Goal: Check status: Check status

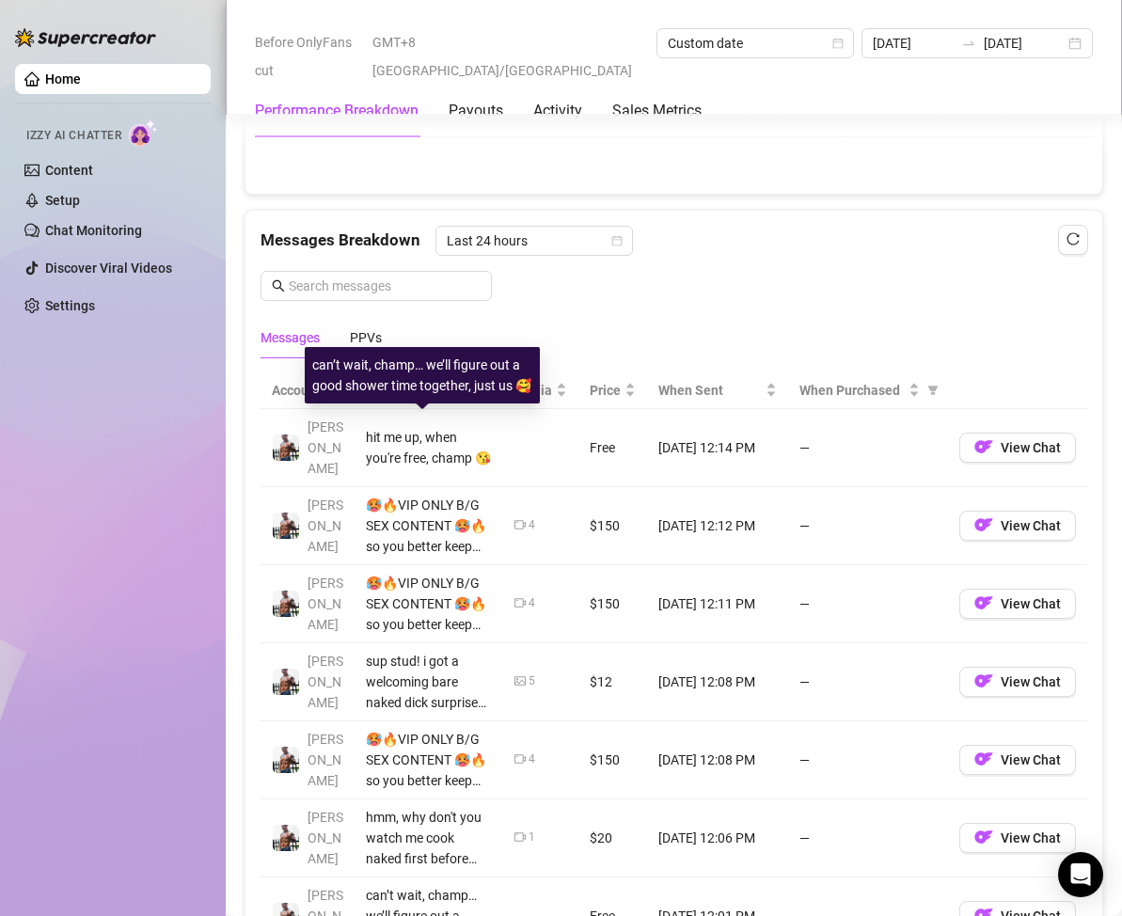
scroll to position [1128, 0]
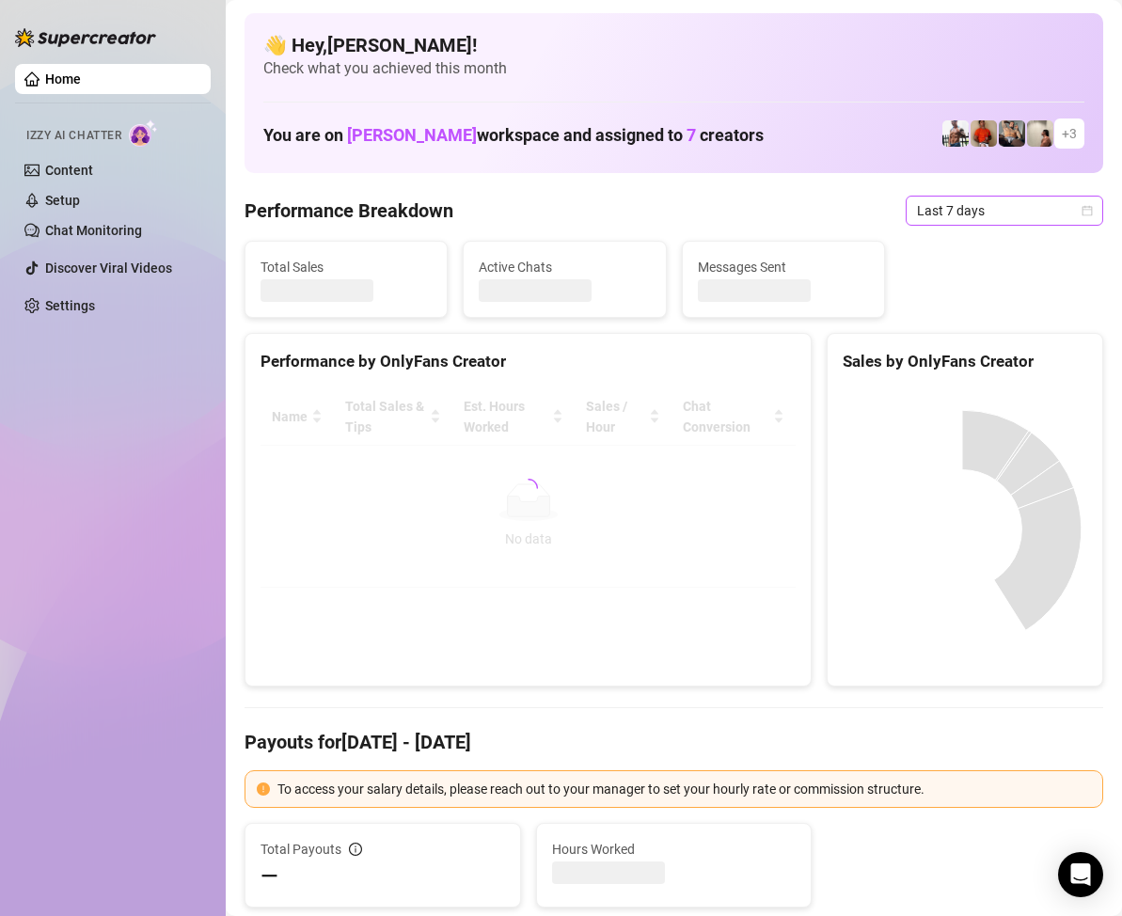
click at [1082, 210] on icon "calendar" at bounding box center [1087, 210] width 10 height 10
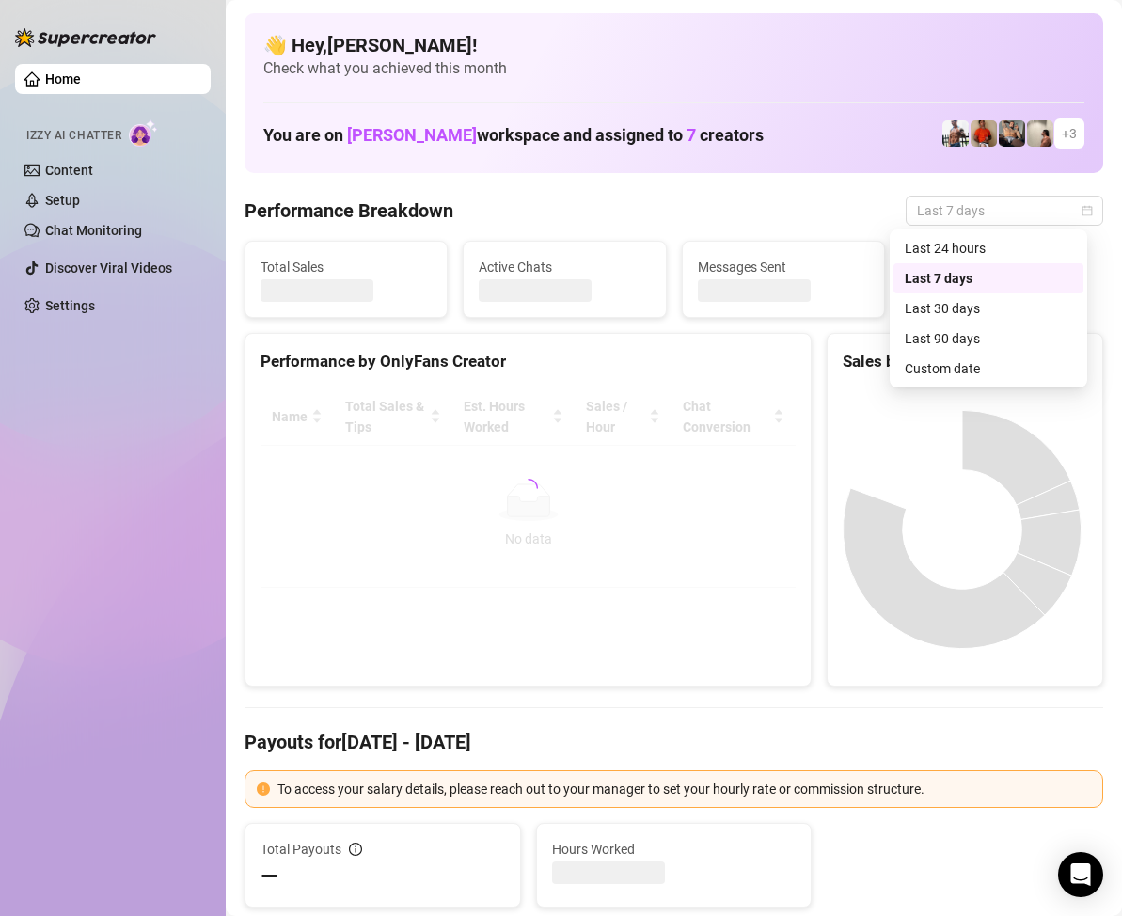
click at [951, 367] on div "Custom date" at bounding box center [987, 368] width 167 height 21
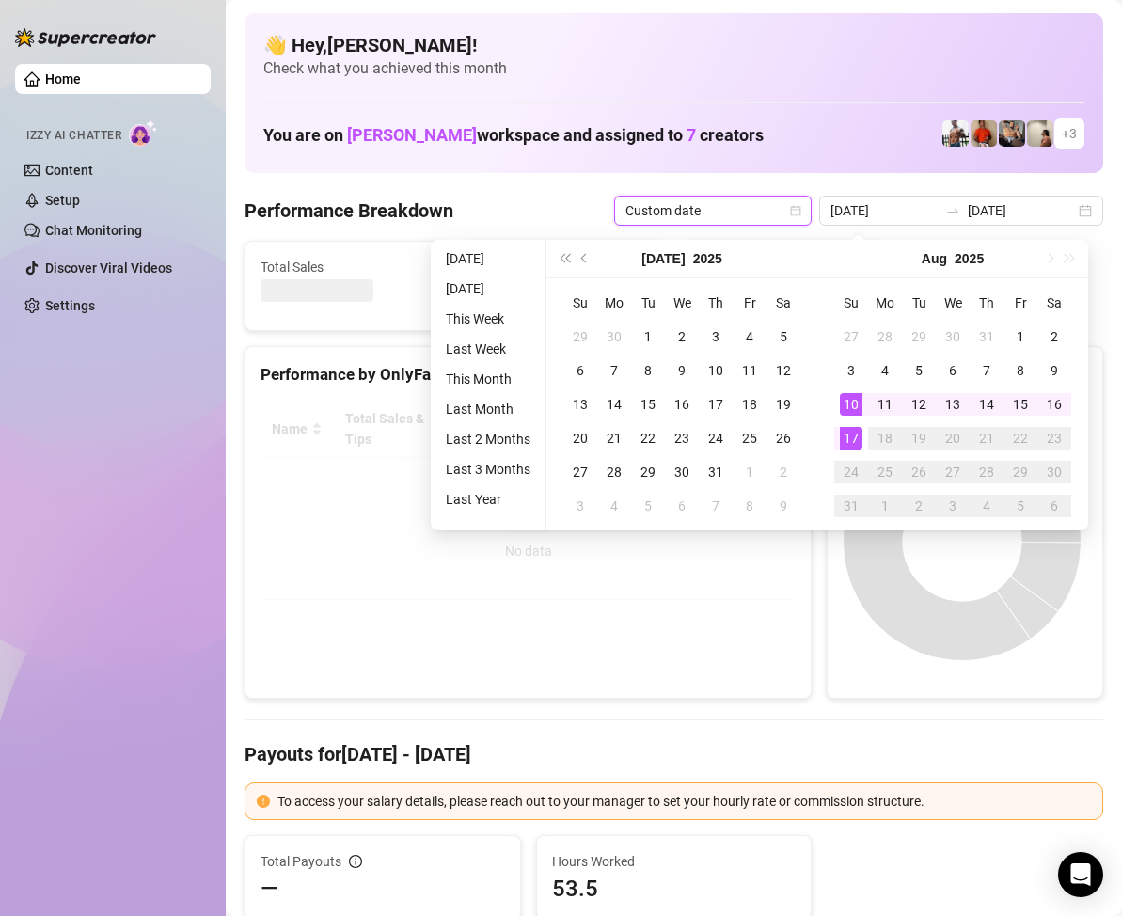
click at [849, 437] on div "17" at bounding box center [851, 438] width 23 height 23
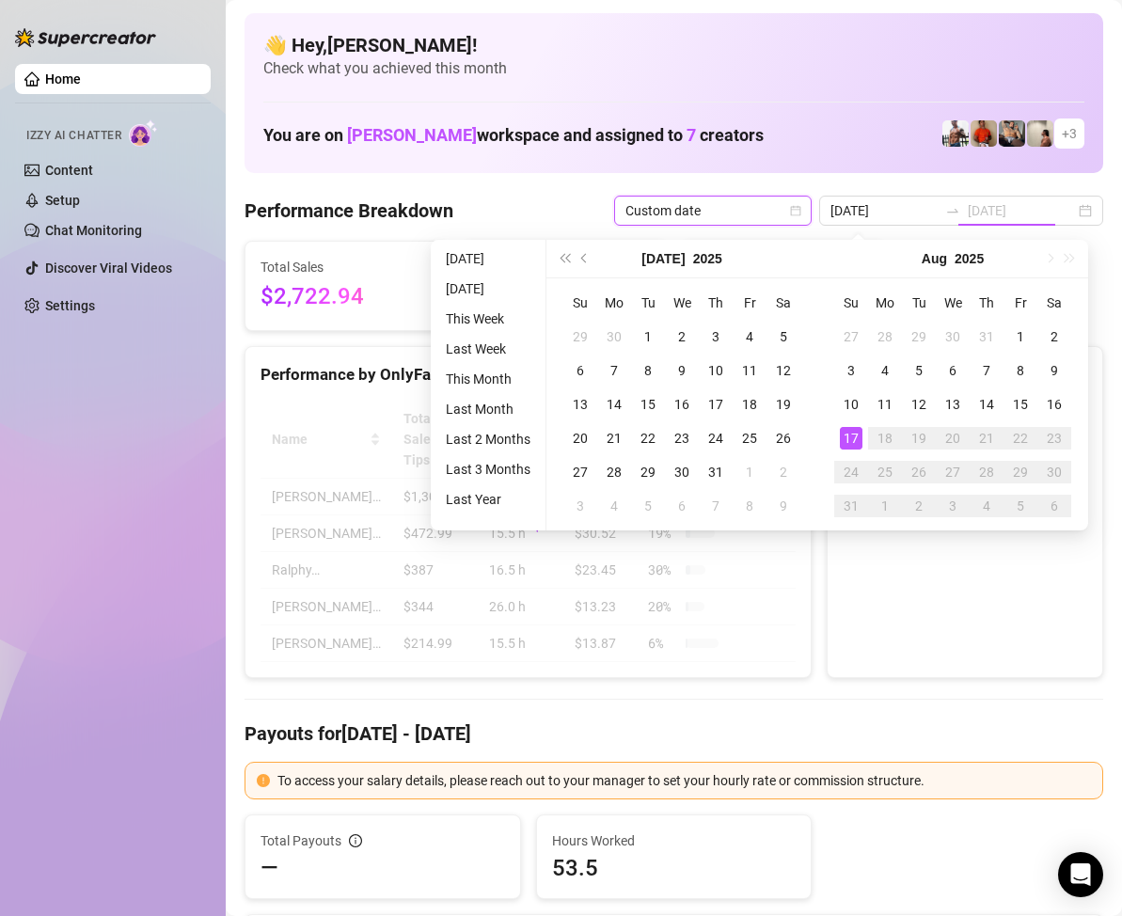
click at [849, 437] on div "17" at bounding box center [851, 438] width 23 height 23
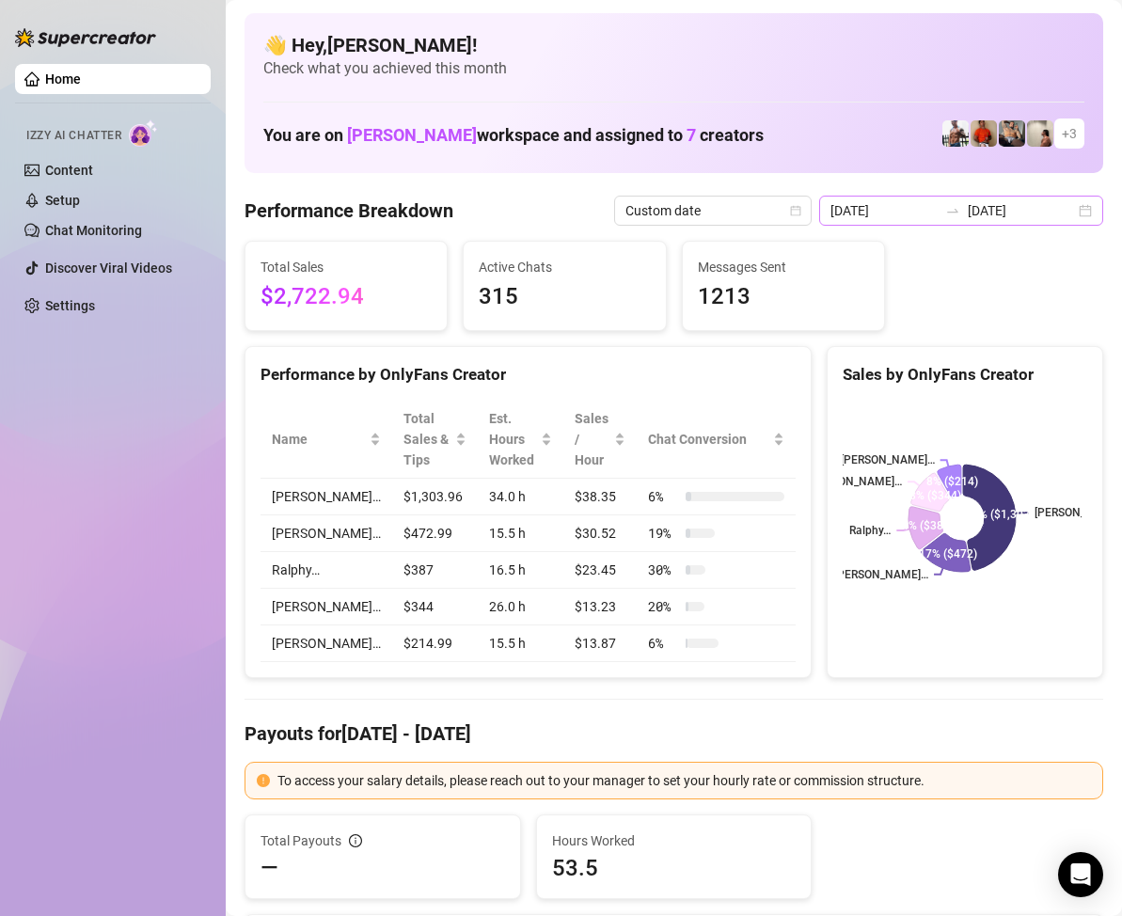
click at [1064, 211] on div "2025-08-10 2025-08-17" at bounding box center [961, 211] width 284 height 30
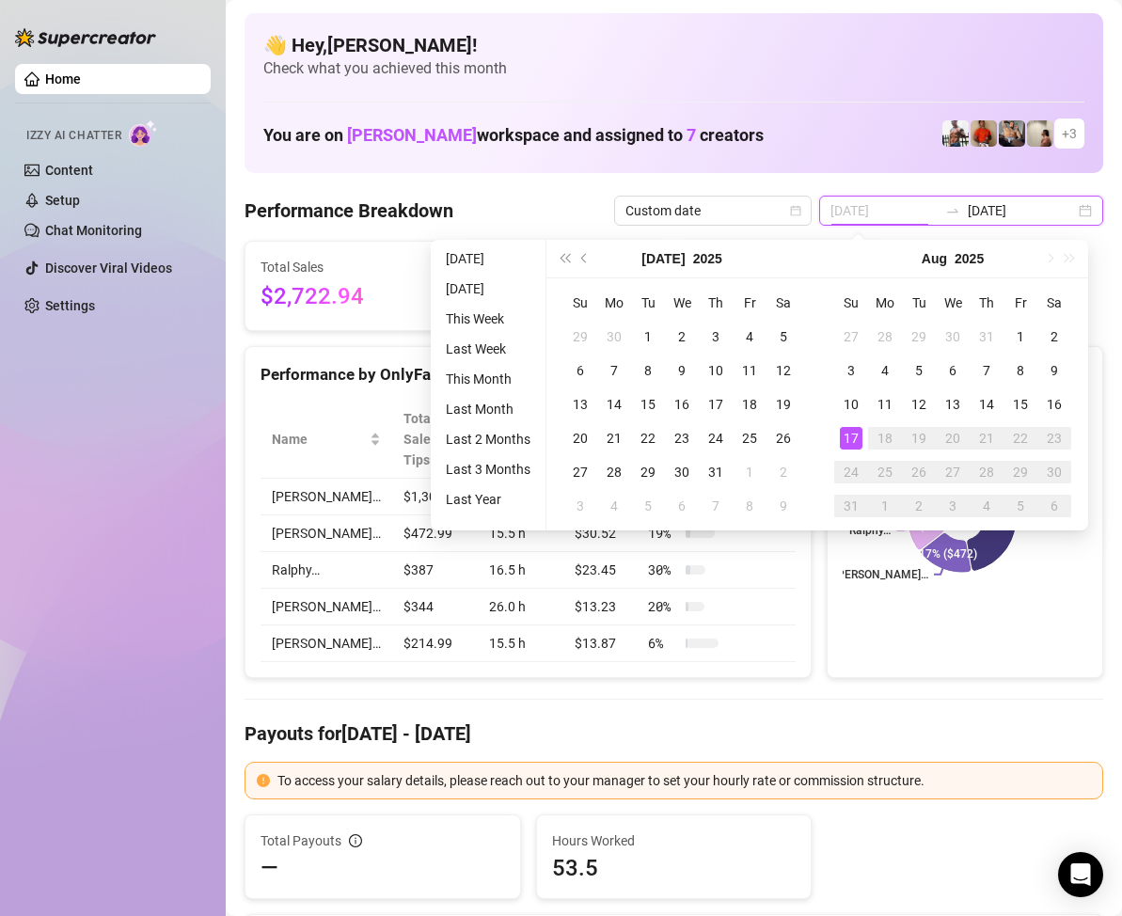
type input "[DATE]"
click at [848, 435] on div "17" at bounding box center [851, 438] width 23 height 23
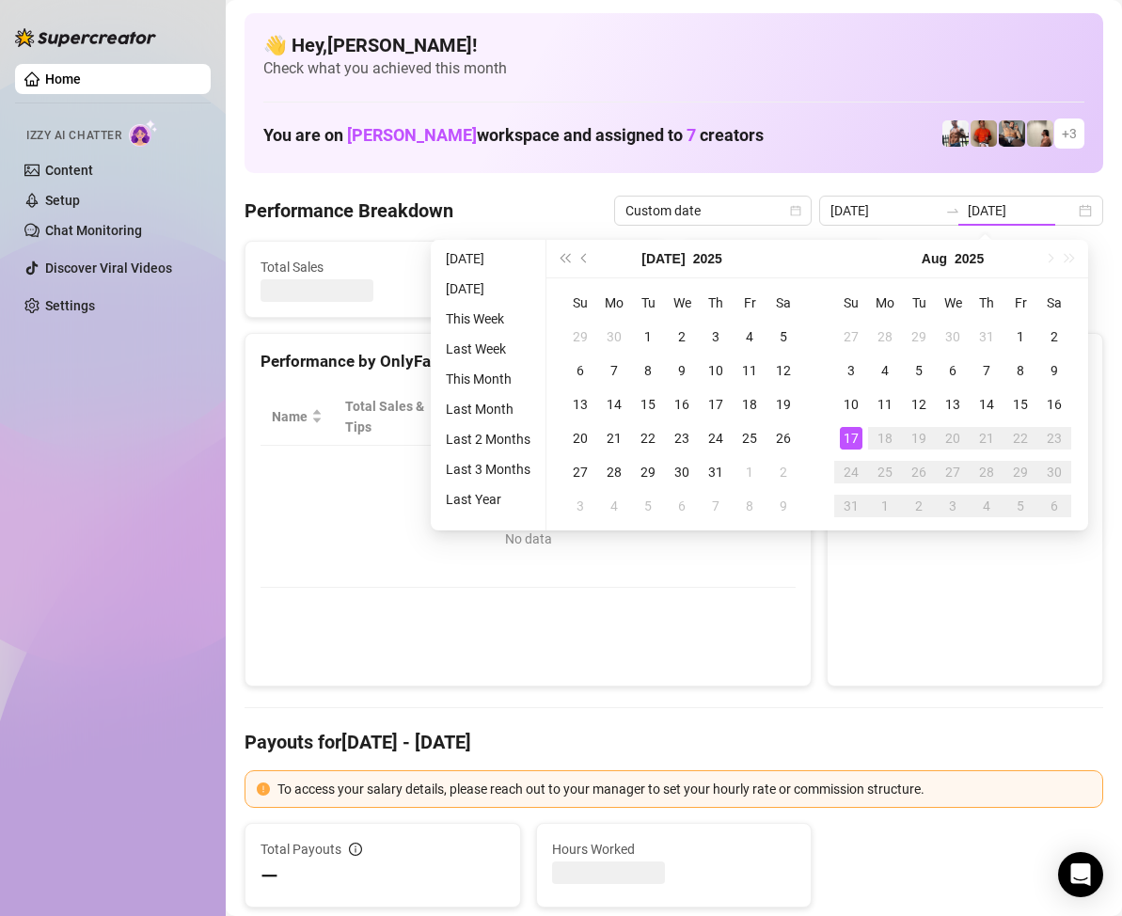
type input "[DATE]"
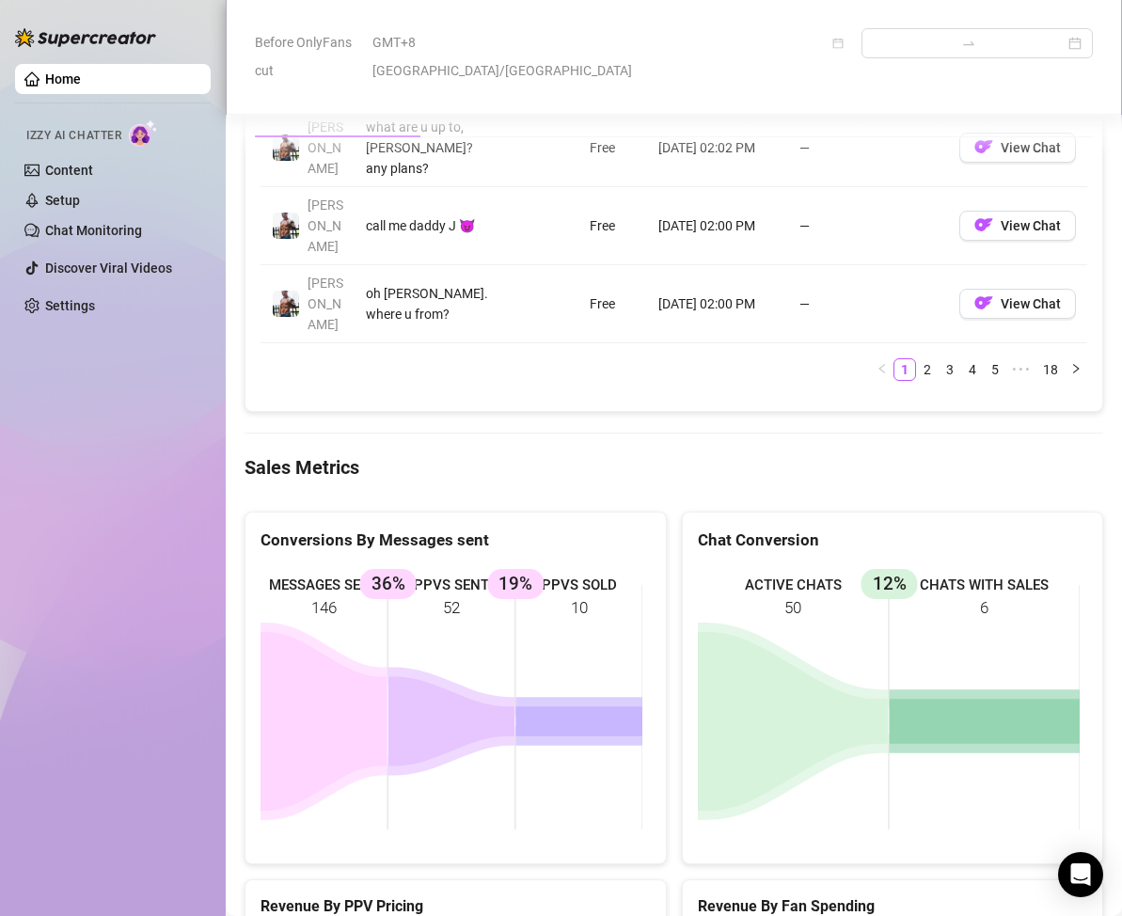
scroll to position [2350, 0]
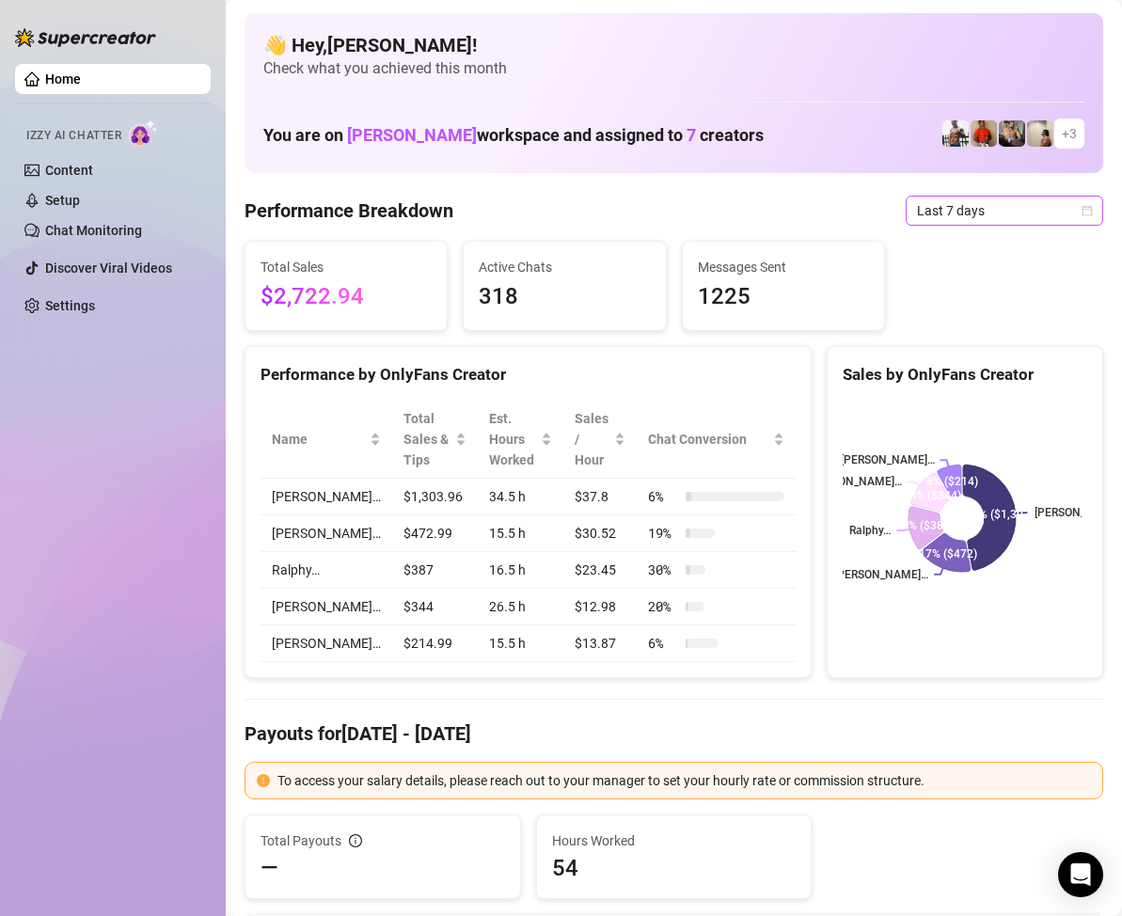
click at [1069, 216] on span "Last 7 days" at bounding box center [1004, 210] width 175 height 28
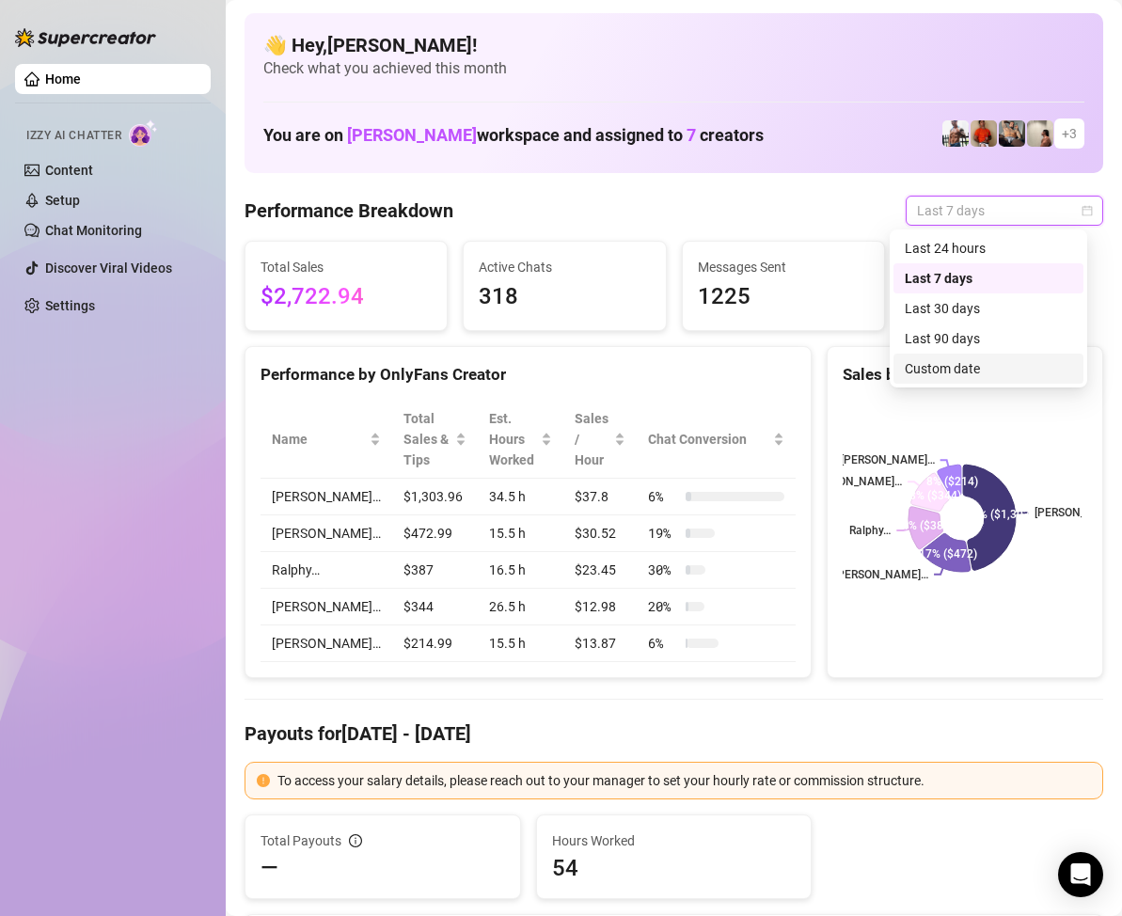
click at [951, 371] on div "Custom date" at bounding box center [987, 368] width 167 height 21
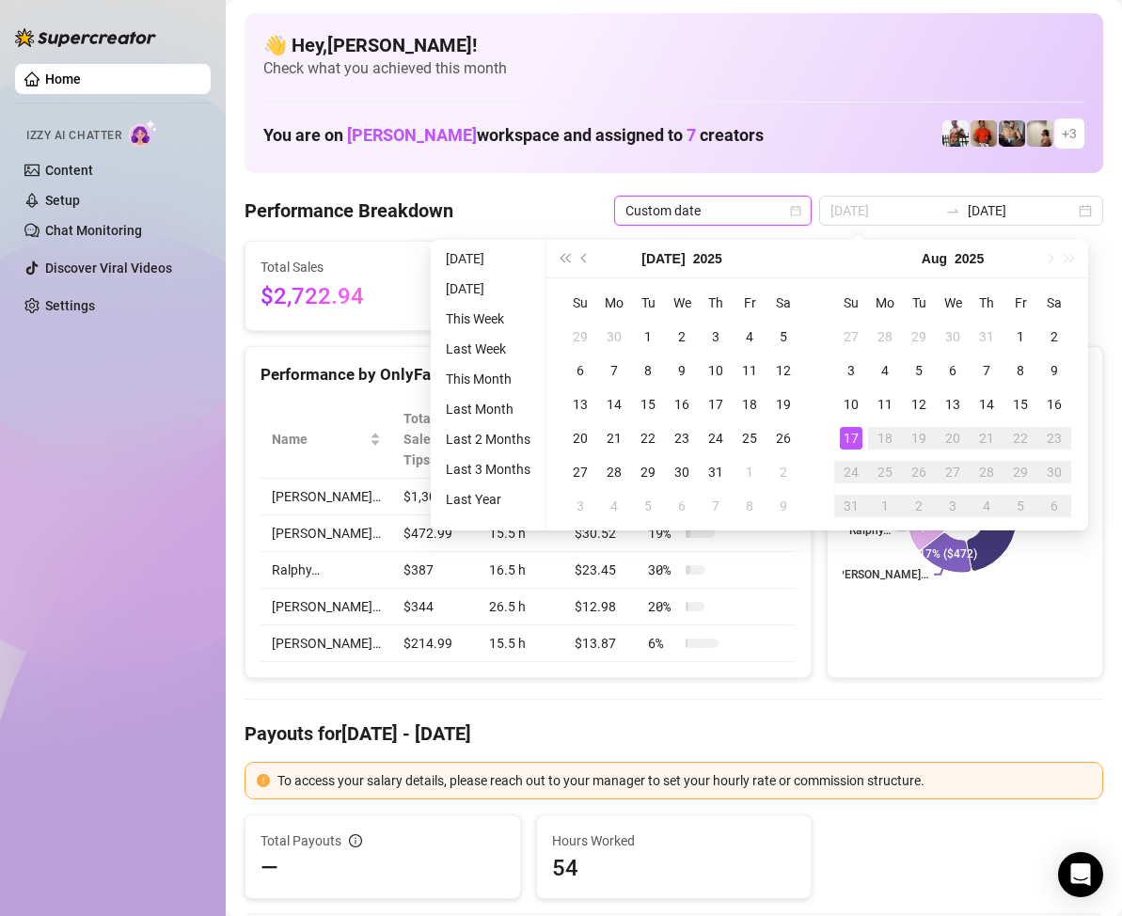
type input "[DATE]"
click at [848, 430] on div "17" at bounding box center [851, 438] width 23 height 23
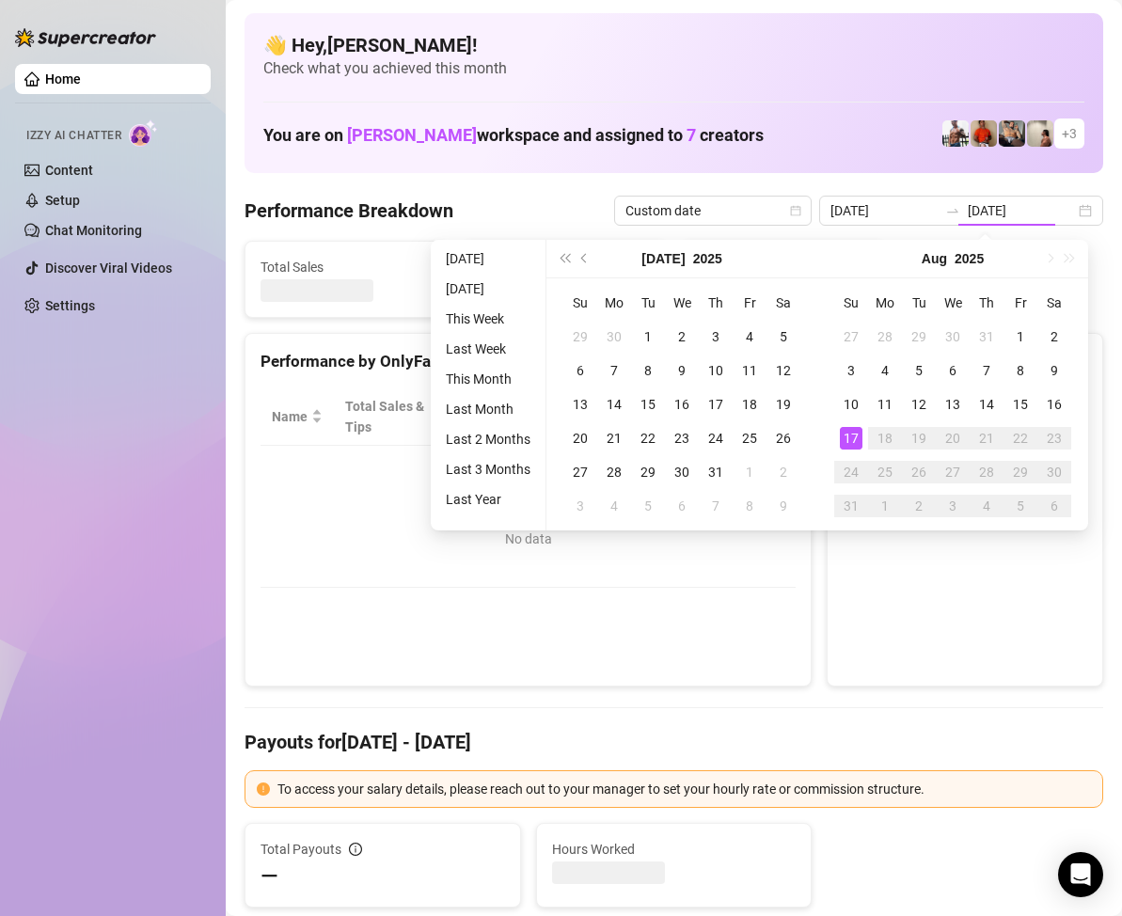
type input "[DATE]"
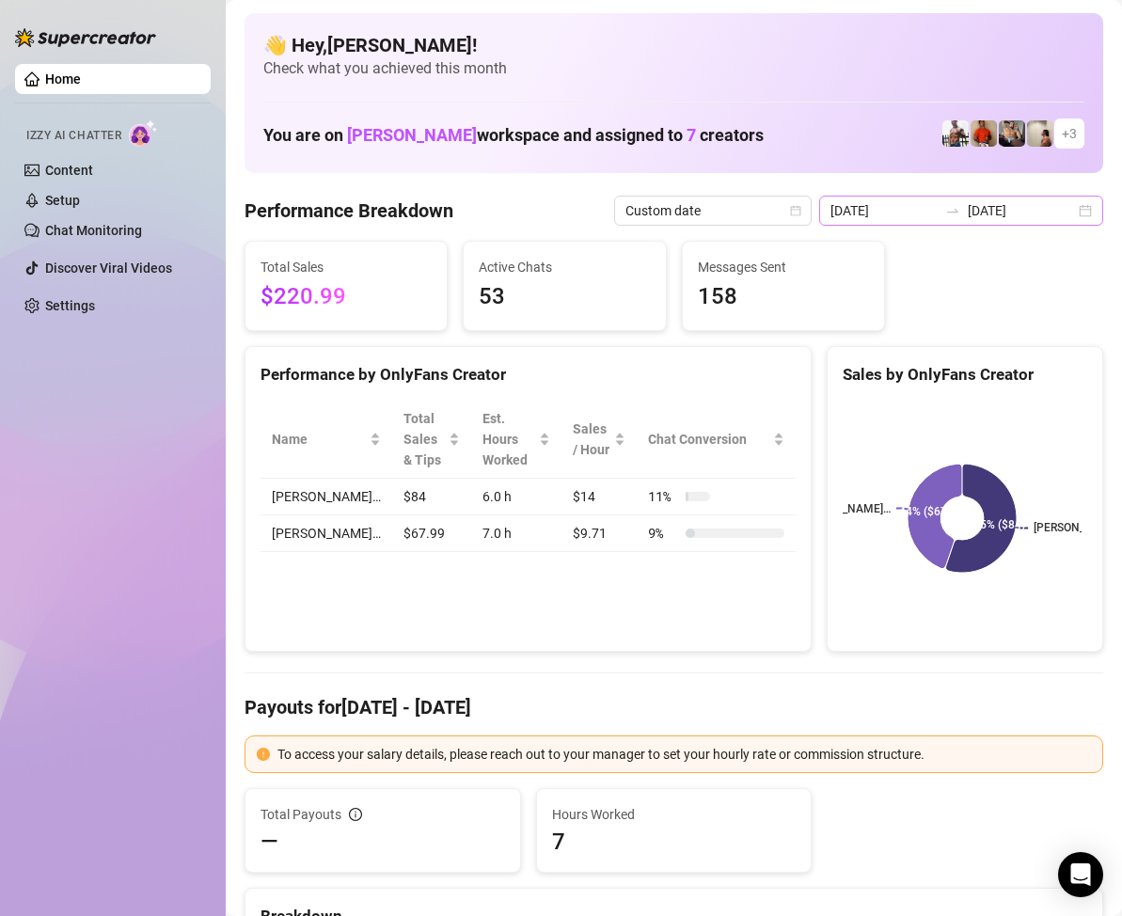
click at [1074, 197] on div "2025-08-17 2025-08-17" at bounding box center [961, 211] width 284 height 30
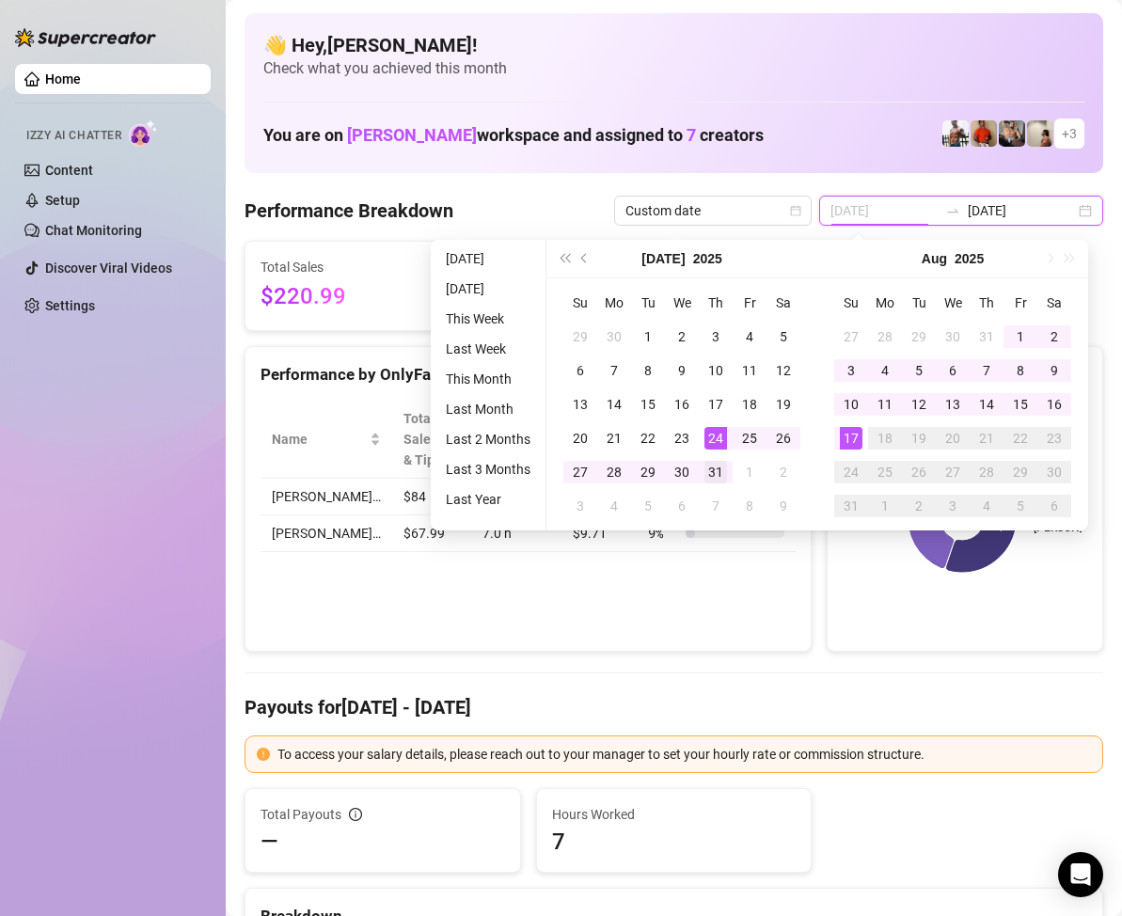
type input "2025-07-31"
click at [713, 467] on div "31" at bounding box center [715, 472] width 23 height 23
type input "[DATE]"
click at [850, 435] on div "17" at bounding box center [851, 438] width 23 height 23
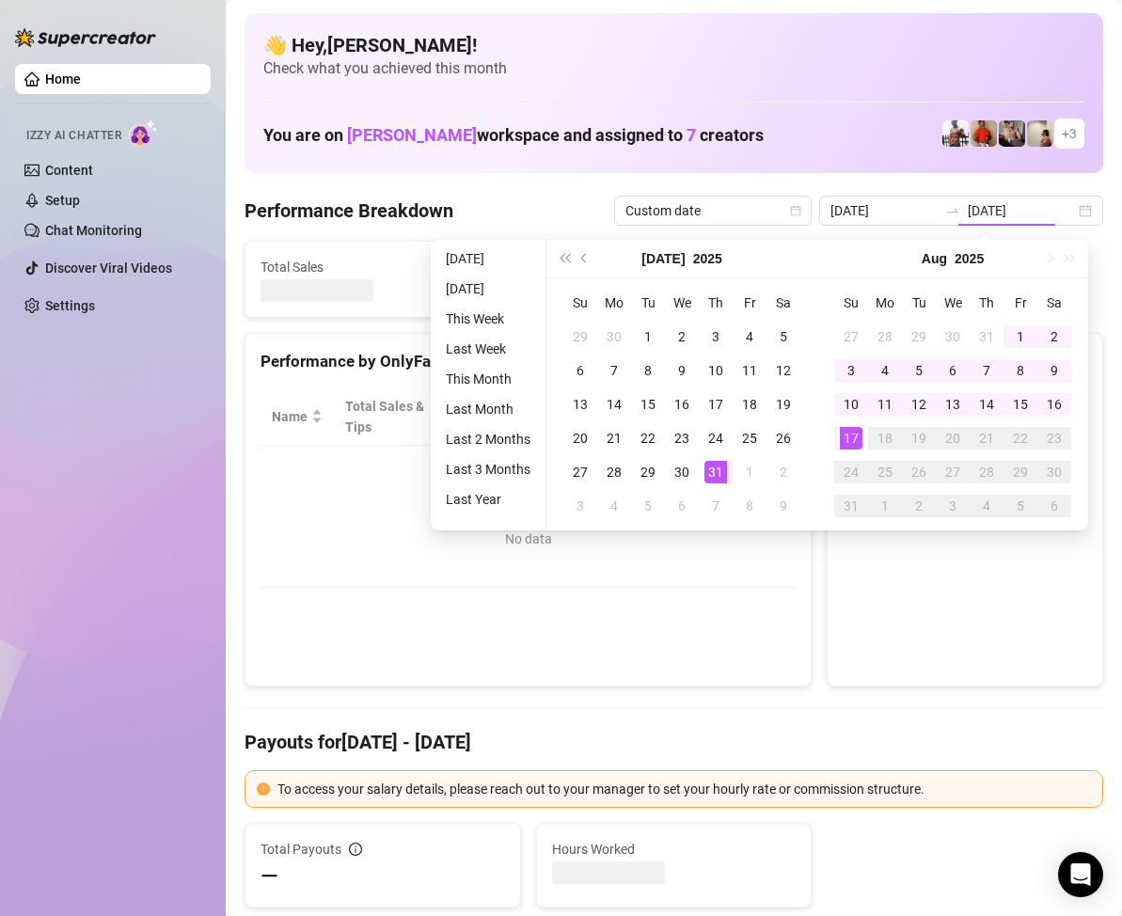
type input "2025-07-31"
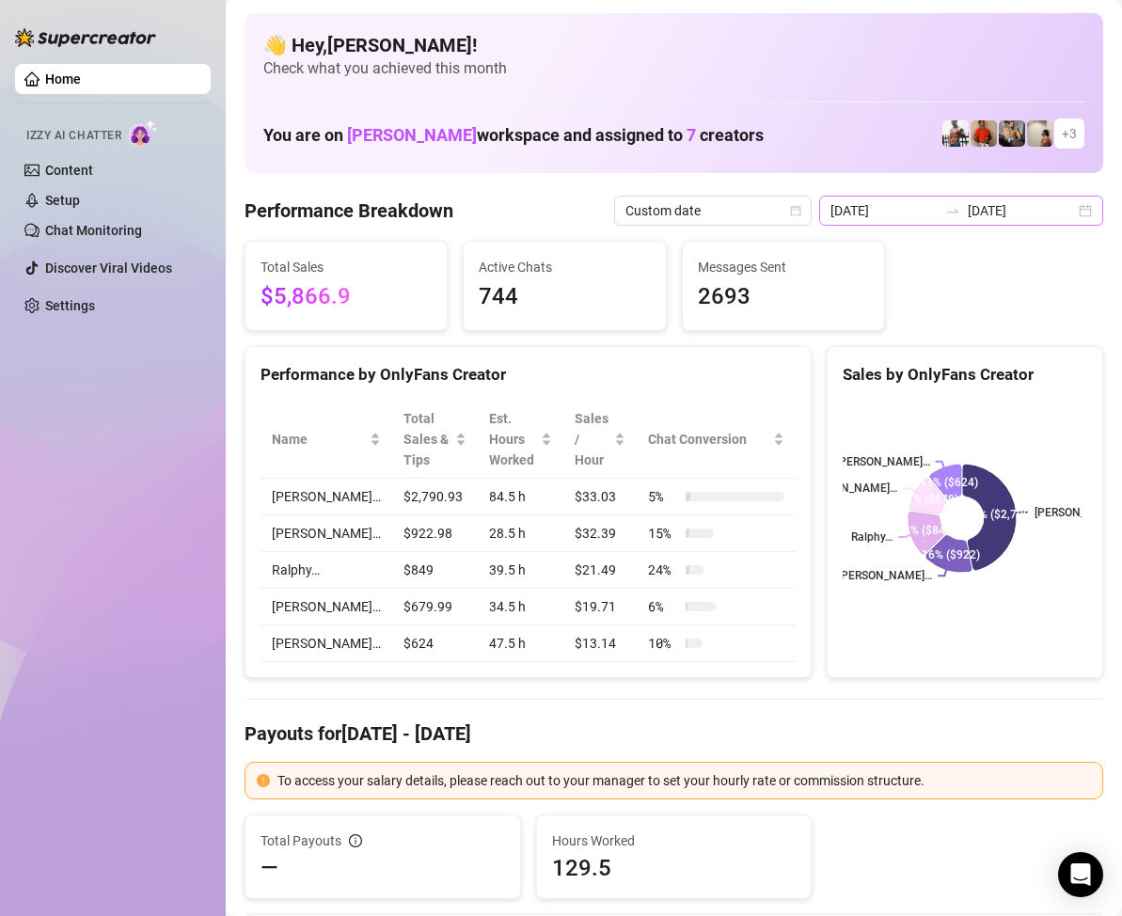
click at [1074, 213] on div "2025-07-31 2025-08-17" at bounding box center [961, 211] width 284 height 30
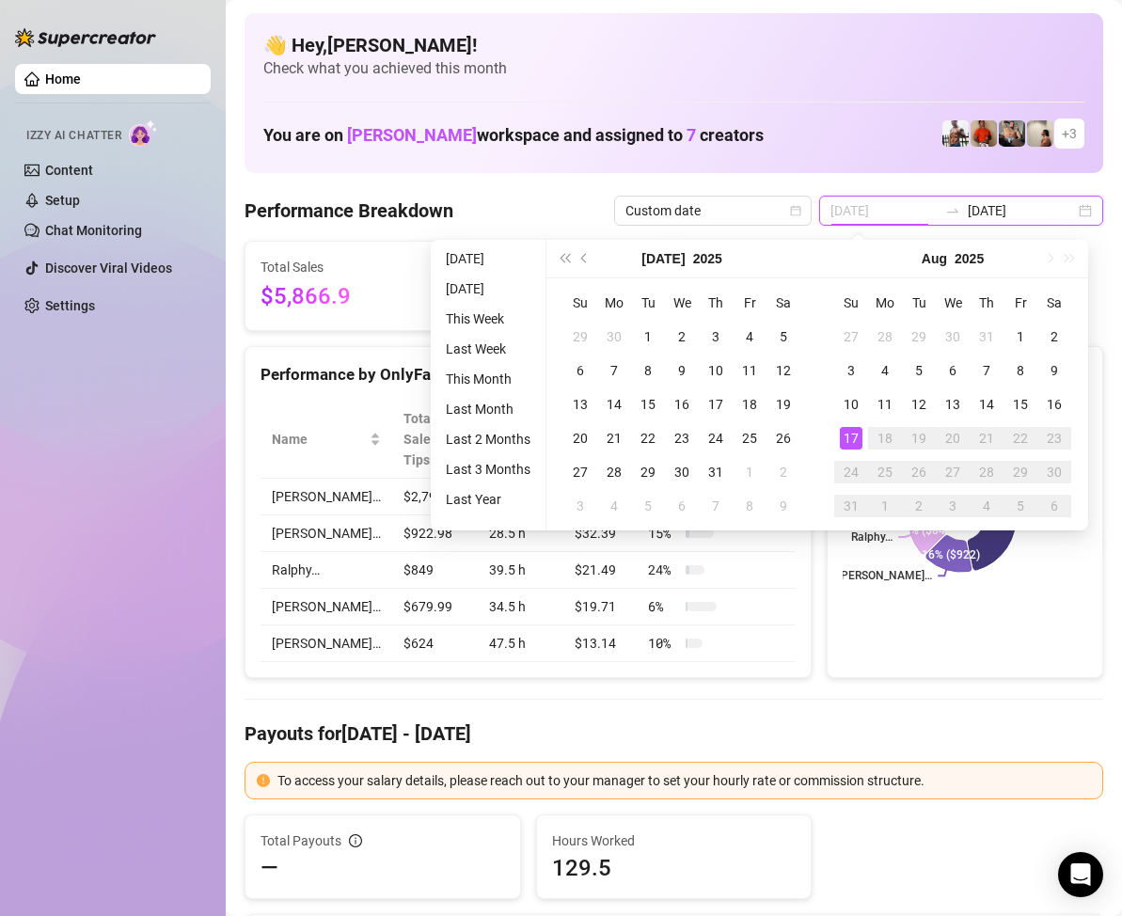
type input "[DATE]"
click at [851, 436] on div "17" at bounding box center [851, 438] width 23 height 23
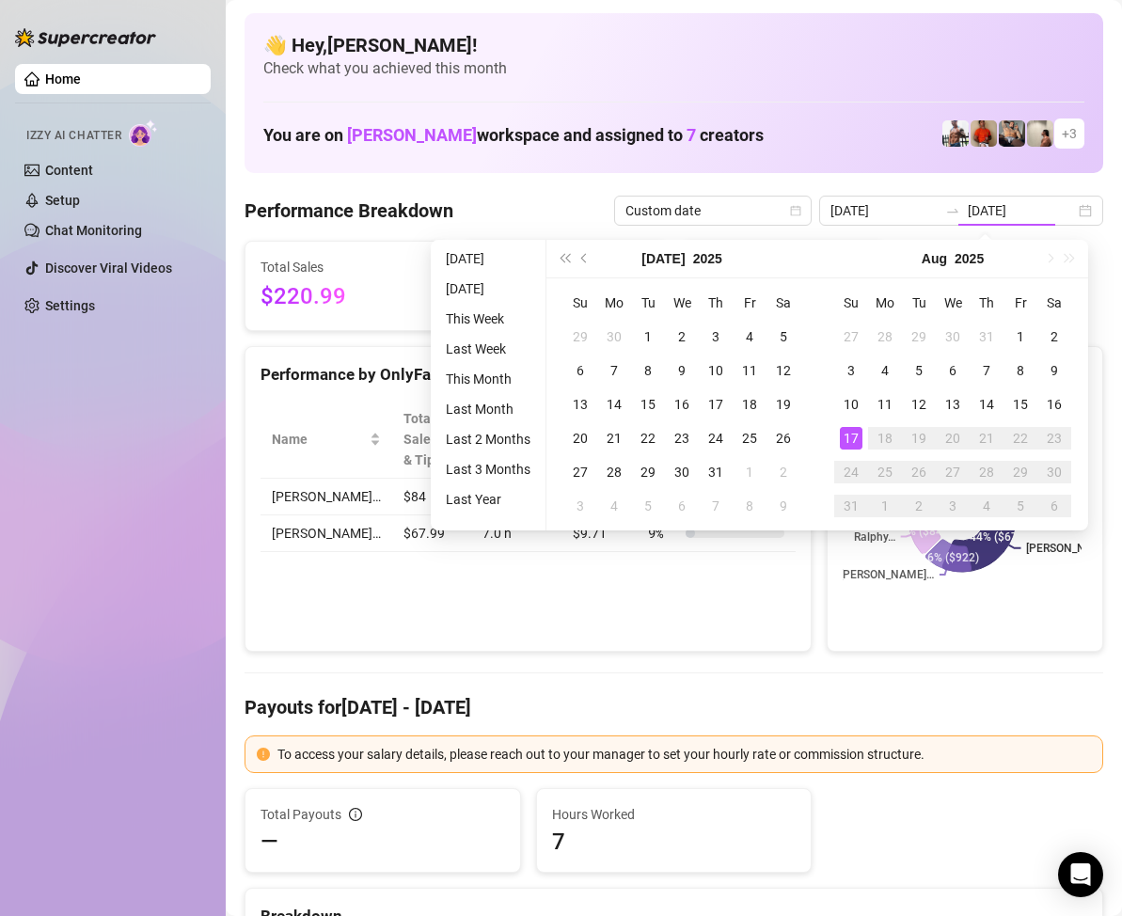
type input "[DATE]"
